Goal: Information Seeking & Learning: Obtain resource

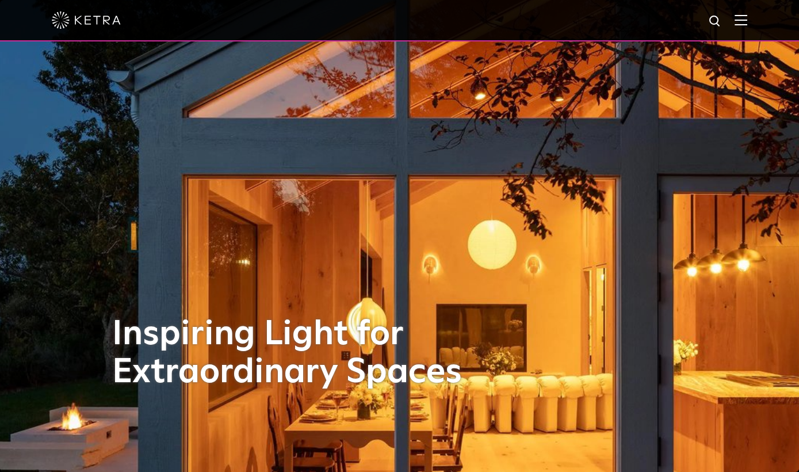
click at [744, 22] on img at bounding box center [740, 19] width 13 height 11
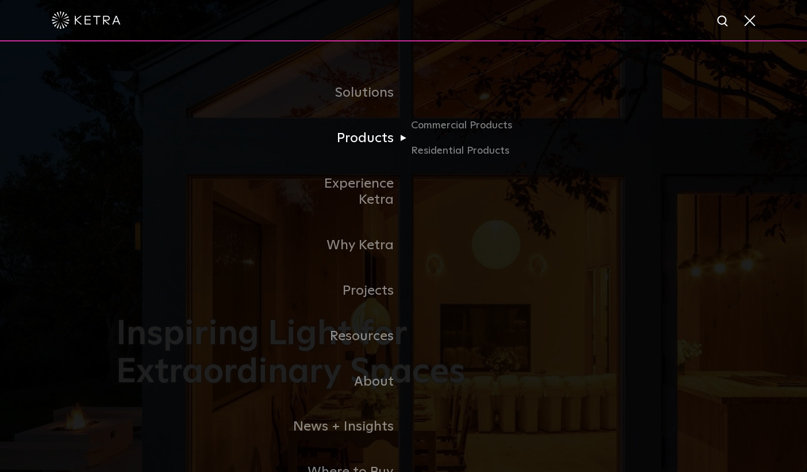
click at [393, 140] on link "Products" at bounding box center [345, 138] width 118 height 45
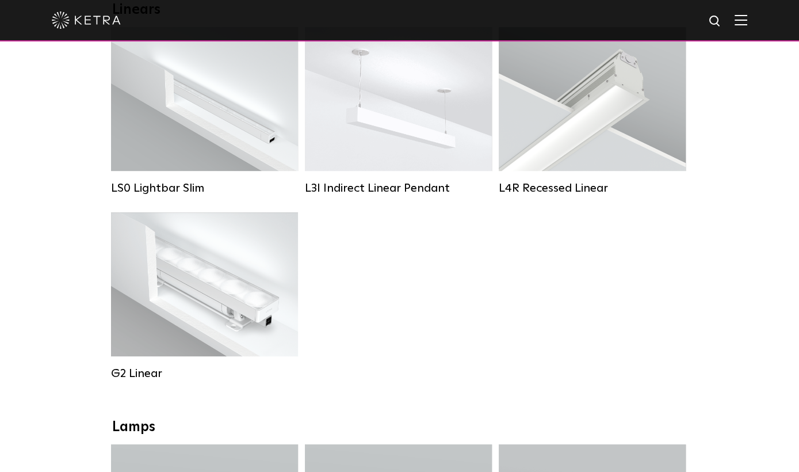
scroll to position [459, 0]
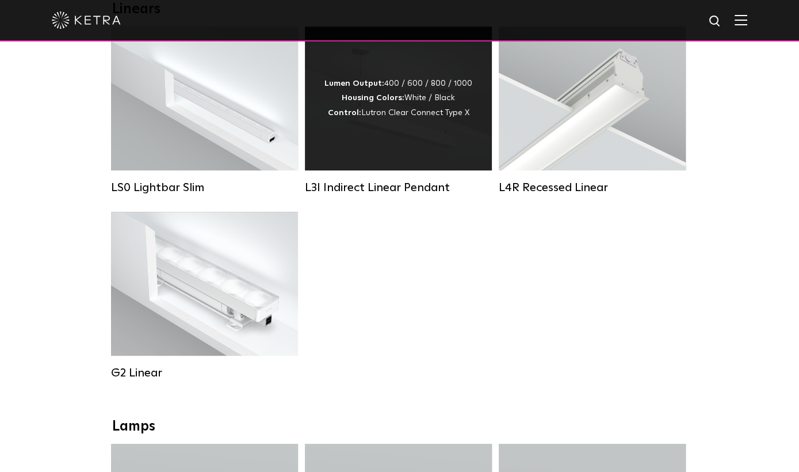
click at [367, 114] on div "Lumen Output: 400 / 600 / 800 / 1000 Housing Colors: White / Black Control: Lut…" at bounding box center [398, 98] width 148 height 44
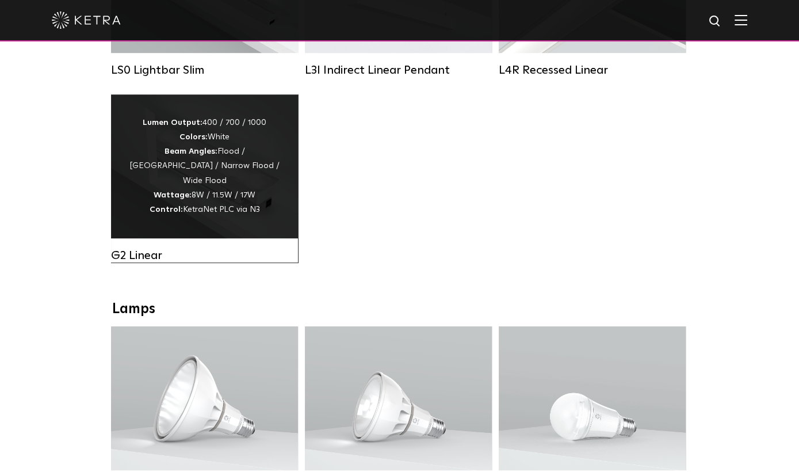
scroll to position [576, 0]
click at [149, 262] on div "G2 Linear" at bounding box center [204, 256] width 187 height 14
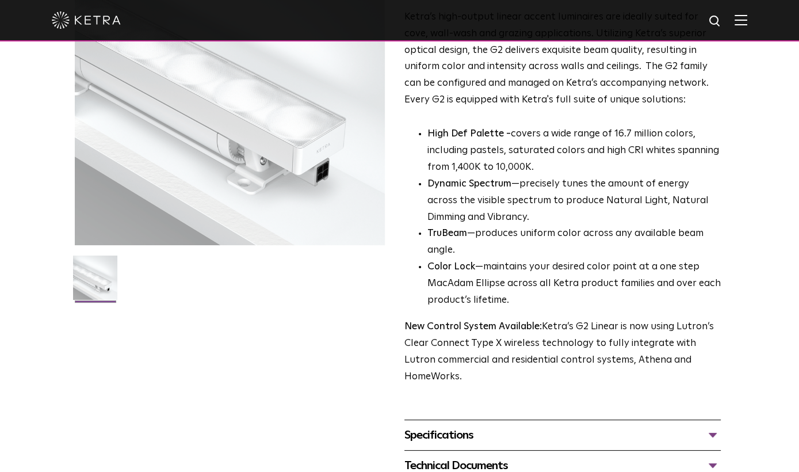
click at [449, 426] on div "Specifications" at bounding box center [562, 435] width 317 height 18
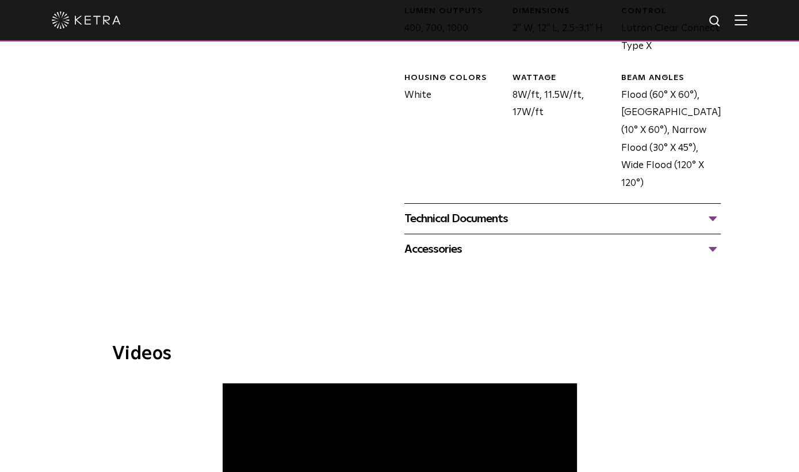
click at [458, 210] on div "Technical Documents G2 Specification Sheet G2 Installation Guide G2 Brochure G2…" at bounding box center [562, 218] width 317 height 30
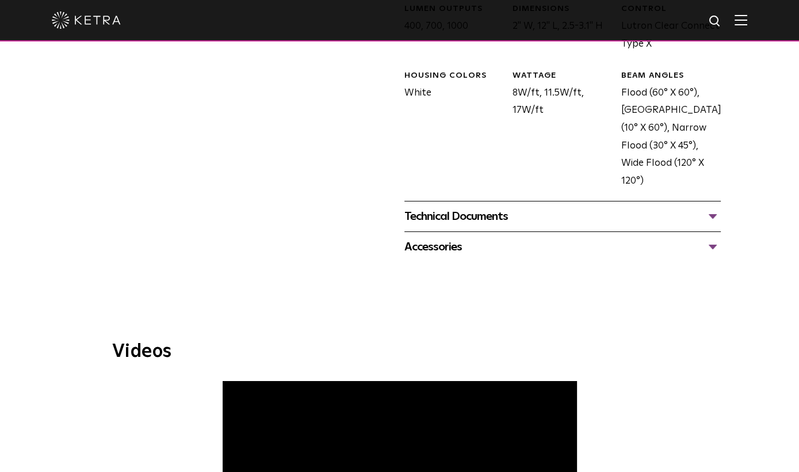
scroll to position [607, 0]
click at [457, 207] on div "Technical Documents" at bounding box center [562, 216] width 317 height 18
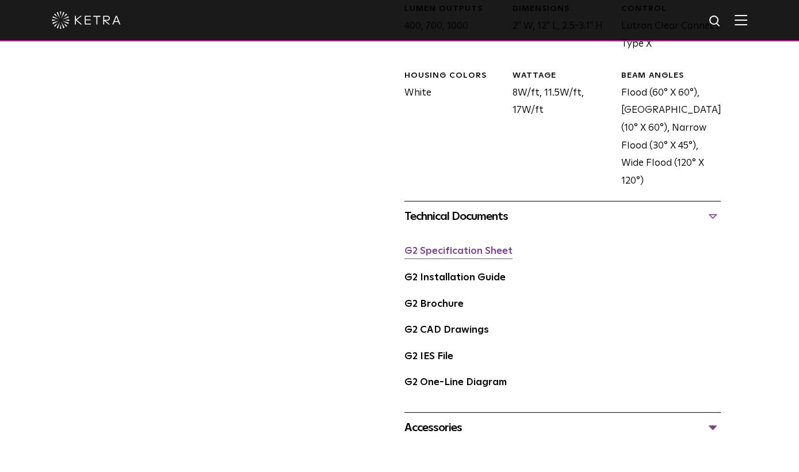
click at [453, 246] on link "G2 Specification Sheet" at bounding box center [458, 251] width 108 height 10
